Goal: Complete application form: Complete application form

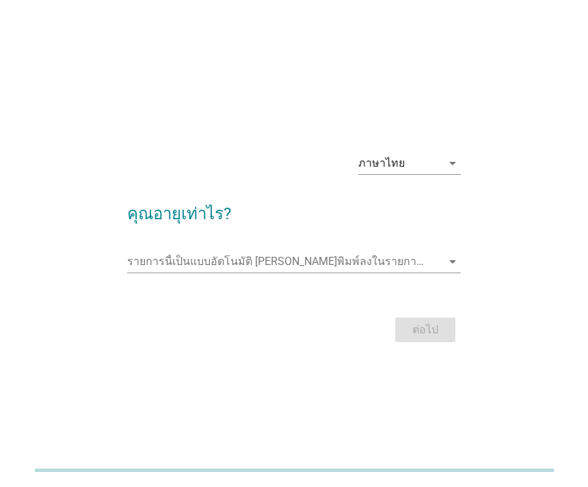
click at [302, 273] on input "รายการนี้เป็นแบบอัตโนมัติ คุณสามารถพิมพ์ลงในรายการนี้" at bounding box center [284, 262] width 314 height 22
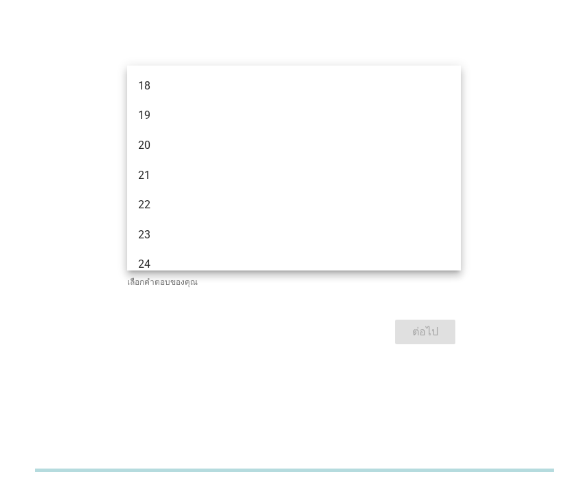
click at [291, 118] on div "19" at bounding box center [281, 115] width 286 height 16
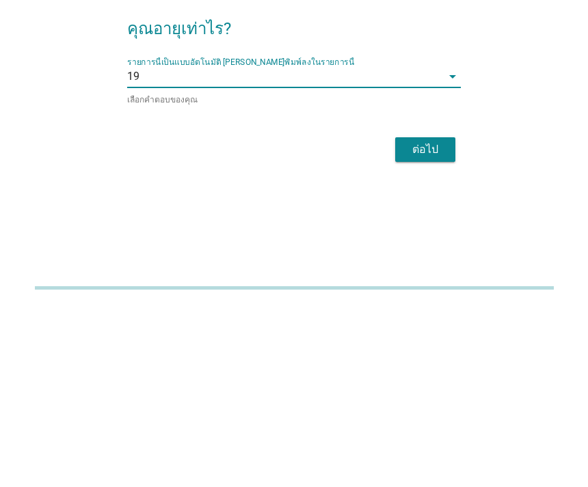
click at [448, 320] on button "ต่อไป" at bounding box center [425, 332] width 60 height 25
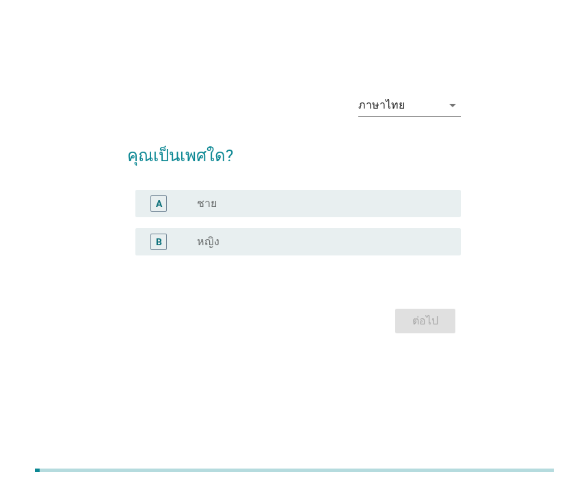
scroll to position [42, 0]
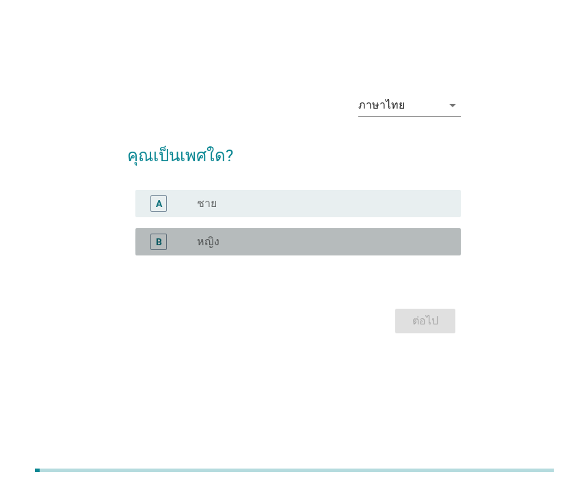
click at [383, 249] on div "radio_button_unchecked หญิง" at bounding box center [318, 242] width 242 height 14
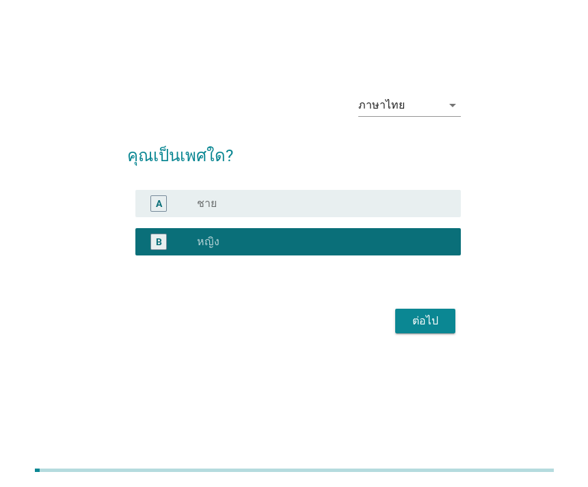
click at [450, 333] on button "ต่อไป" at bounding box center [425, 321] width 60 height 25
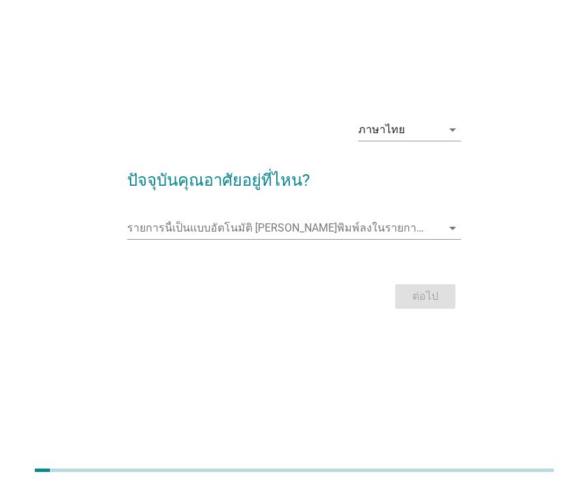
scroll to position [0, 0]
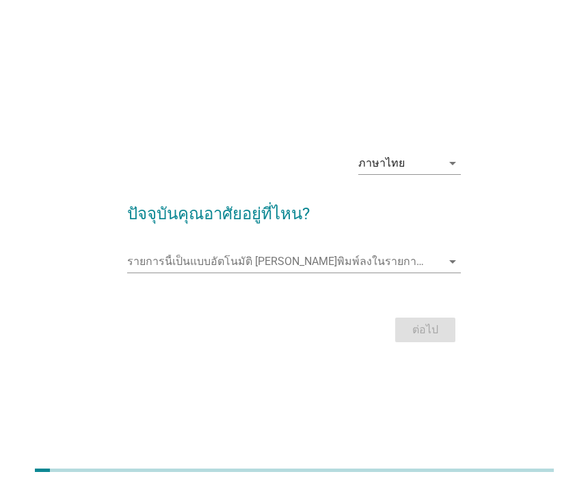
click at [439, 273] on input "รายการนี้เป็นแบบอัตโนมัติ คุณสามารถพิมพ์ลงในรายการนี้" at bounding box center [284, 262] width 314 height 22
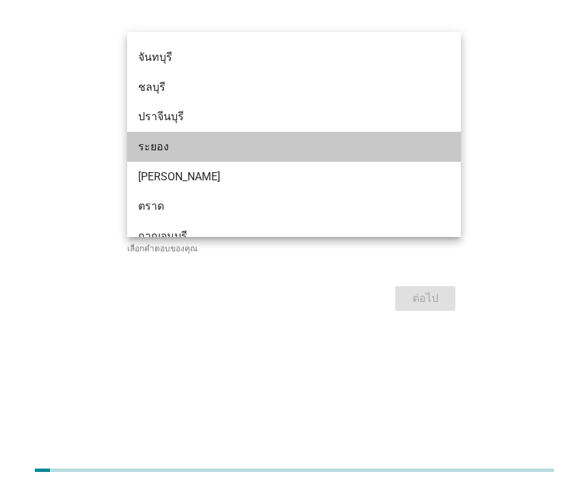
scroll to position [1637, 0]
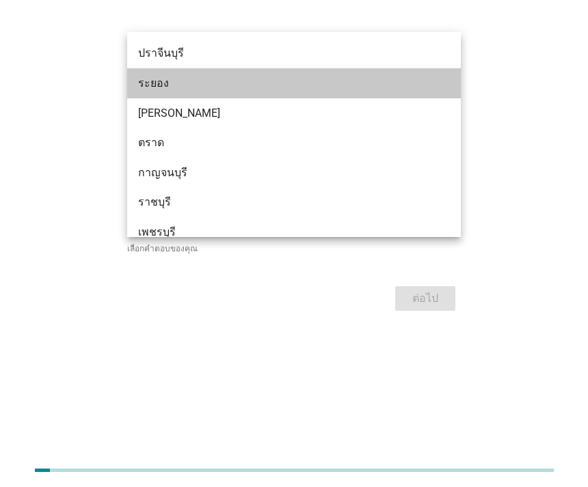
type input "N"
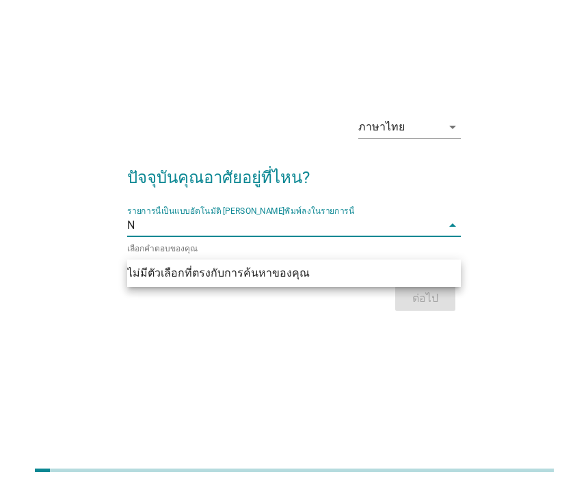
scroll to position [0, 0]
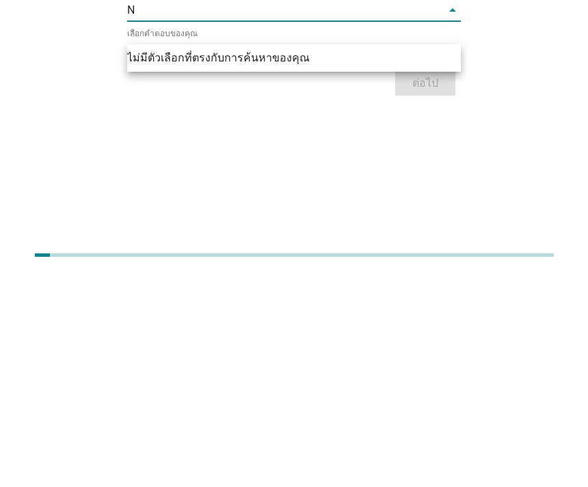
click at [458, 217] on icon "arrow_drop_down" at bounding box center [452, 225] width 16 height 16
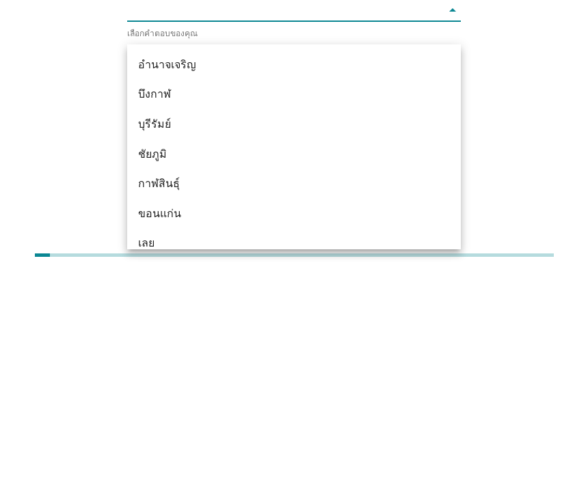
click at [532, 94] on div "ภาษาไทย arrow_drop_down ปัจจุบันคุณอาศัยอยู่ที่ไหน? รายการนี้เป็นแบบอัตโนมัติ […" at bounding box center [293, 210] width 533 height 232
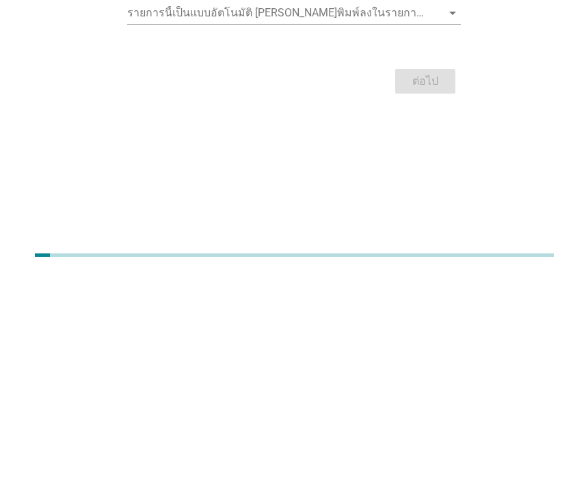
scroll to position [77, 0]
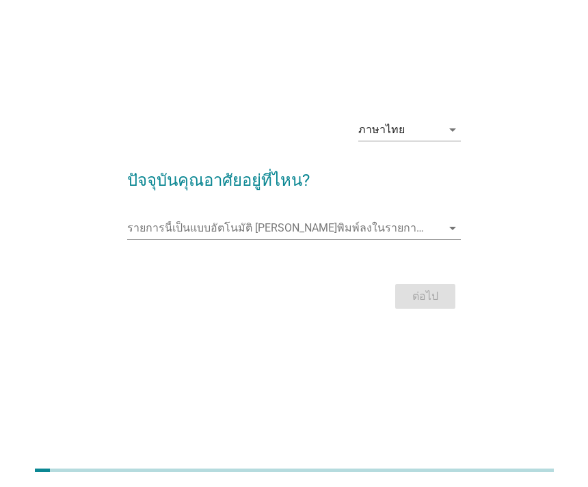
click at [263, 217] on input "รายการนี้เป็นแบบอัตโนมัติ คุณสามารถพิมพ์ลงในรายการนี้" at bounding box center [284, 228] width 314 height 22
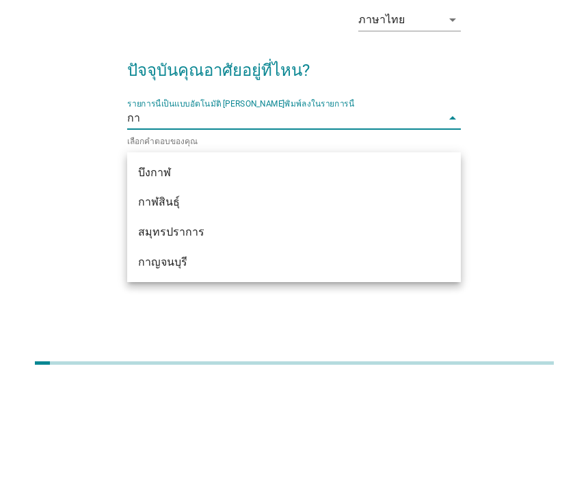
type input "กาญ"
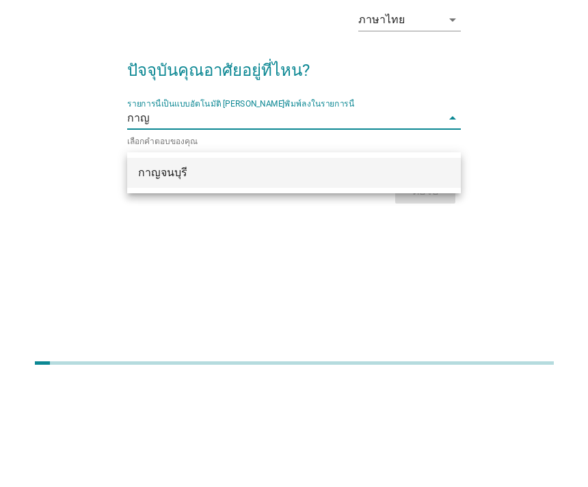
click at [300, 272] on div "กาญจนบุรี" at bounding box center [281, 280] width 286 height 16
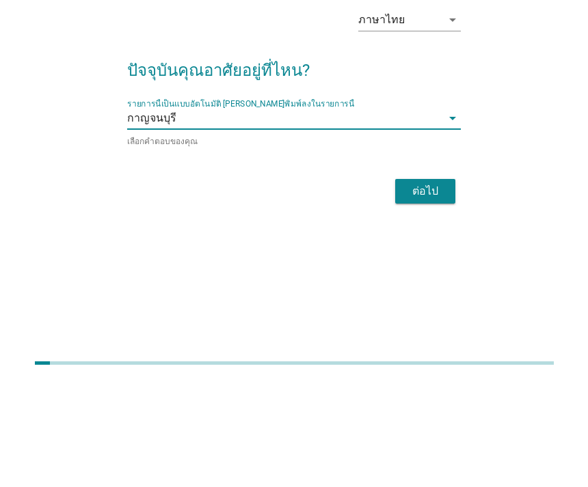
click at [439, 290] on div "ต่อไป" at bounding box center [425, 298] width 38 height 16
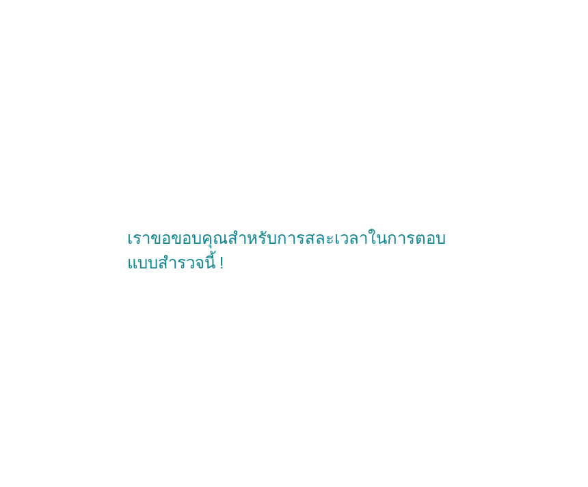
scroll to position [44, 0]
